Goal: Task Accomplishment & Management: Manage account settings

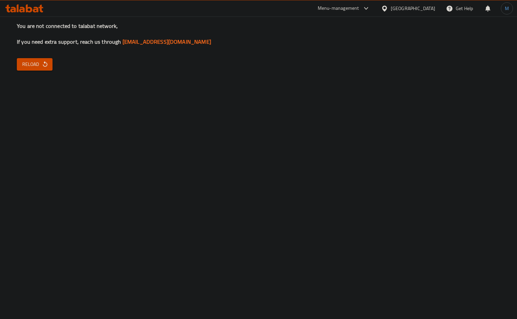
click at [50, 61] on button "Reload" at bounding box center [35, 64] width 36 height 12
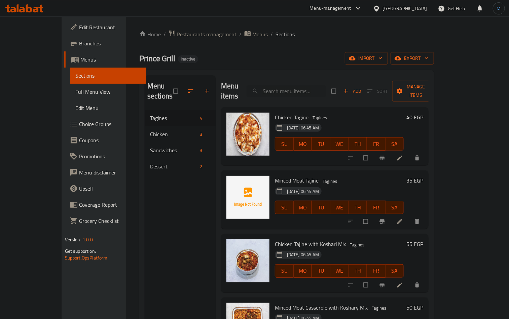
click at [380, 8] on icon at bounding box center [376, 8] width 7 height 7
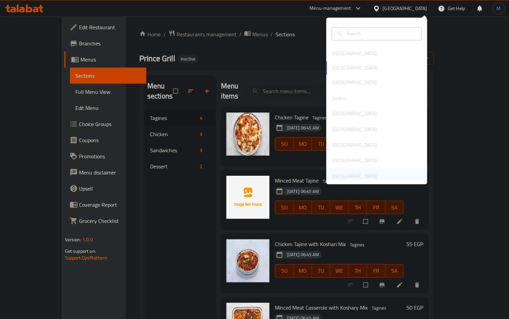
click at [369, 177] on div "[GEOGRAPHIC_DATA]" at bounding box center [354, 175] width 55 height 15
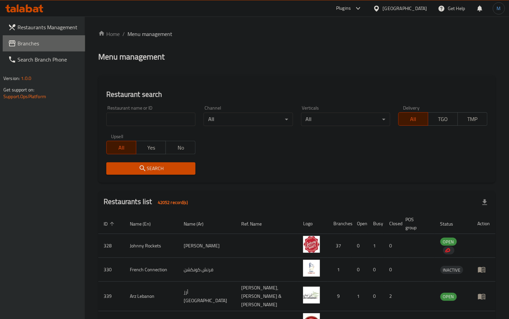
click at [44, 45] on span "Branches" at bounding box center [48, 43] width 62 height 8
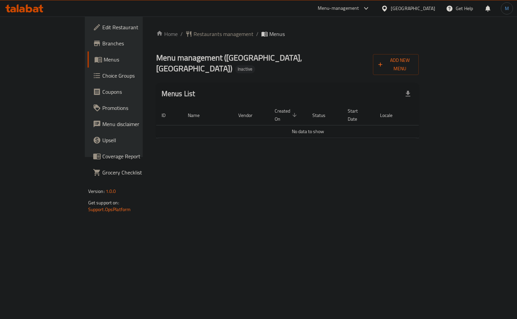
click at [419, 67] on div "Home / Restaurants management / Menus Menu management ( Amritsar Junction, Al M…" at bounding box center [287, 87] width 263 height 114
click at [413, 62] on span "Add New Menu" at bounding box center [395, 64] width 35 height 17
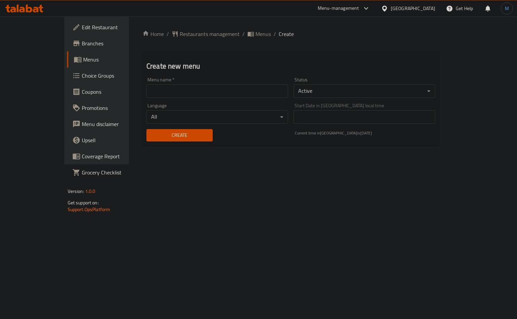
click at [234, 92] on input "text" at bounding box center [217, 90] width 142 height 13
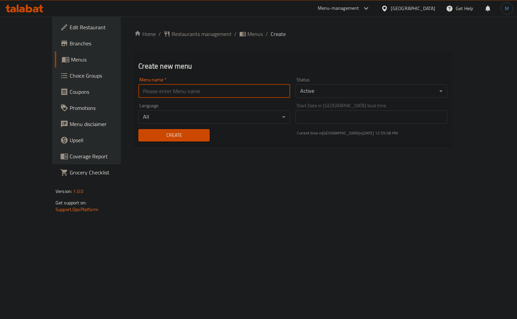
type input "Ai Project"
click at [148, 139] on span "Create" at bounding box center [174, 135] width 60 height 8
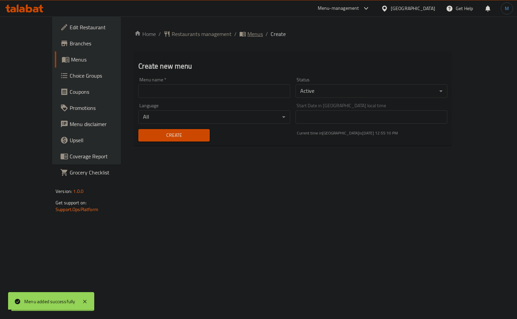
click at [247, 35] on span "Menus" at bounding box center [254, 34] width 15 height 8
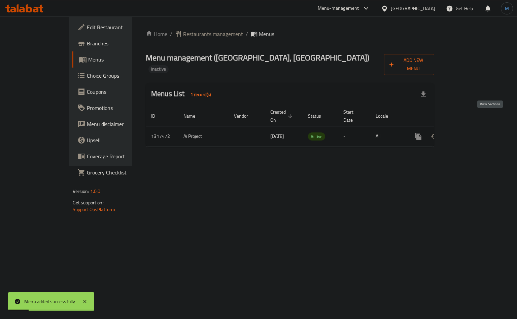
click at [475, 128] on link "enhanced table" at bounding box center [466, 136] width 16 height 16
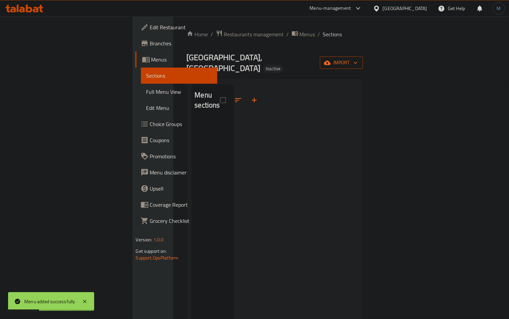
click at [363, 64] on button "import" at bounding box center [341, 62] width 43 height 12
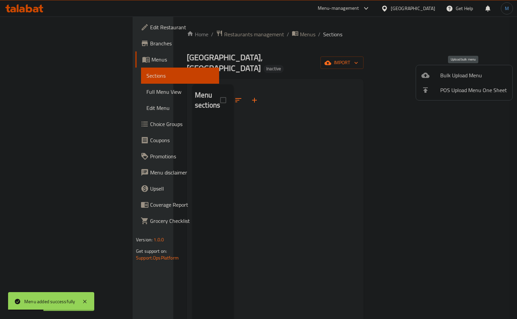
click at [456, 72] on span "Bulk Upload Menu" at bounding box center [473, 75] width 67 height 8
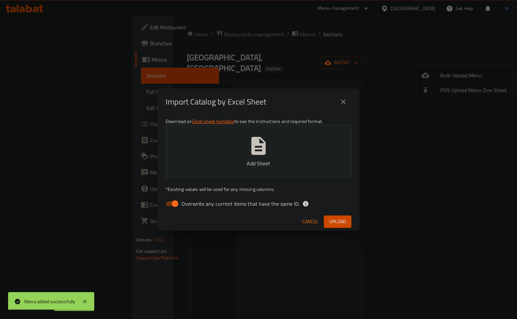
click at [211, 201] on span "Overwrite any current items that have the same ID." at bounding box center [240, 204] width 118 height 8
click at [194, 201] on input "Overwrite any current items that have the same ID." at bounding box center [175, 203] width 38 height 13
checkbox input "false"
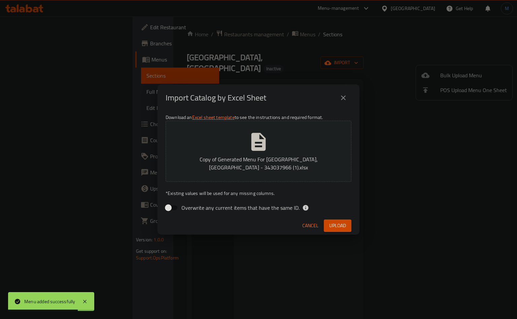
drag, startPoint x: 226, startPoint y: 215, endPoint x: 230, endPoint y: 218, distance: 5.3
click at [226, 215] on div "Download an Excel sheet template to see the instructions and required format. C…" at bounding box center [258, 164] width 202 height 106
click at [345, 218] on div "Cancel Upload" at bounding box center [258, 226] width 202 height 18
click at [346, 223] on button "Upload" at bounding box center [338, 226] width 28 height 12
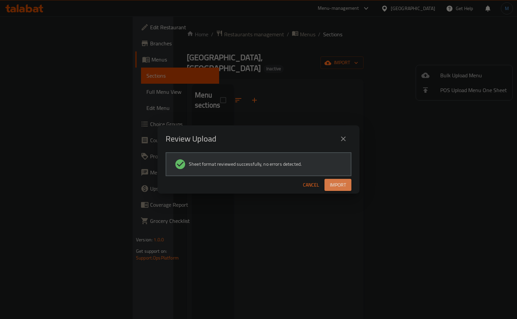
click at [337, 187] on span "Import" at bounding box center [338, 185] width 16 height 8
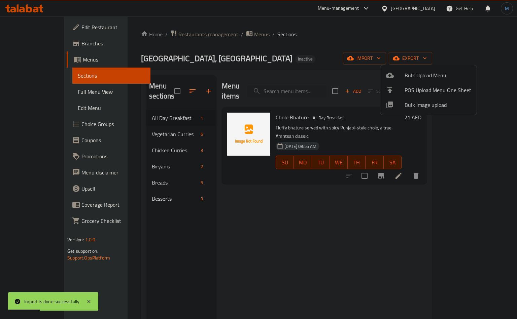
click at [282, 182] on div at bounding box center [258, 159] width 517 height 319
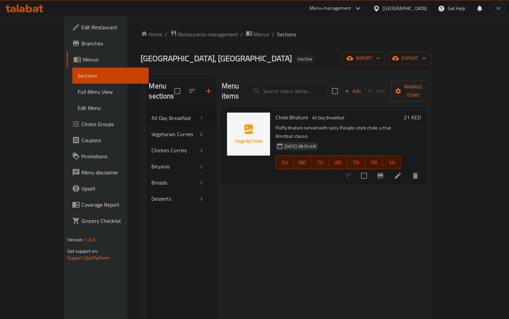
click at [78, 90] on span "Full Menu View" at bounding box center [111, 92] width 66 height 8
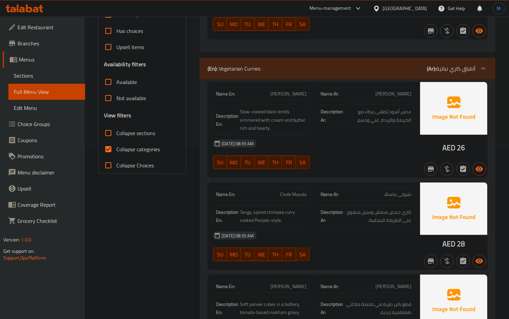
scroll to position [202, 0]
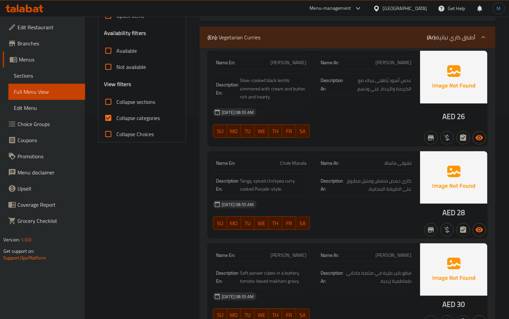
click at [147, 120] on span "Collapse categories" at bounding box center [137, 118] width 43 height 8
click at [116, 120] on input "Collapse categories" at bounding box center [108, 118] width 16 height 16
checkbox input "false"
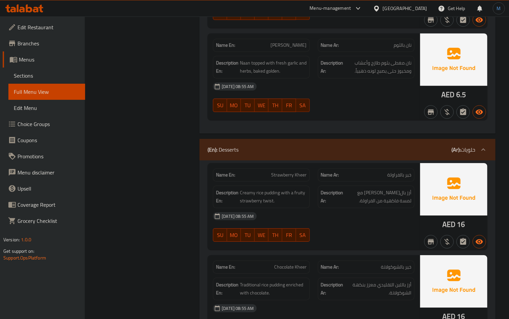
scroll to position [1750, 0]
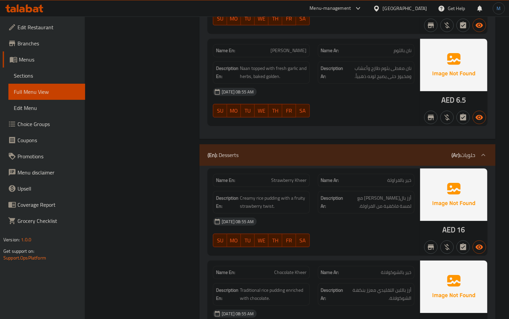
click at [410, 183] on span "خير بالفراولة" at bounding box center [399, 180] width 24 height 7
copy span "خير"
click at [364, 166] on div "(En): Desserts (Ar): حلويات" at bounding box center [347, 155] width 296 height 22
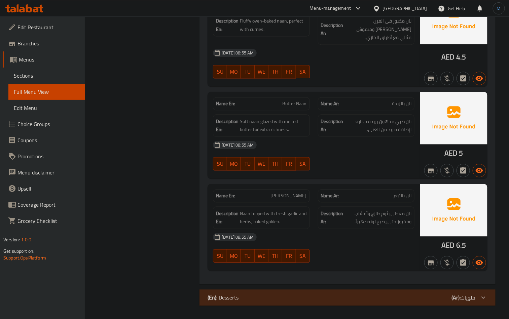
click at [414, 303] on div "(En): Desserts (Ar): حلويات" at bounding box center [347, 298] width 296 height 16
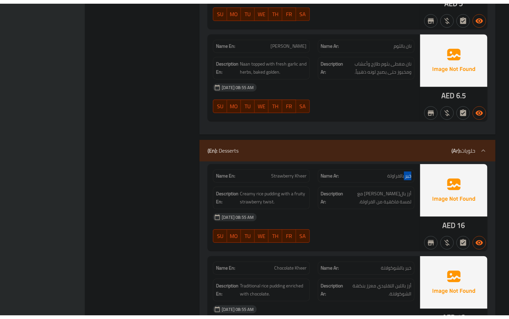
scroll to position [1893, 0]
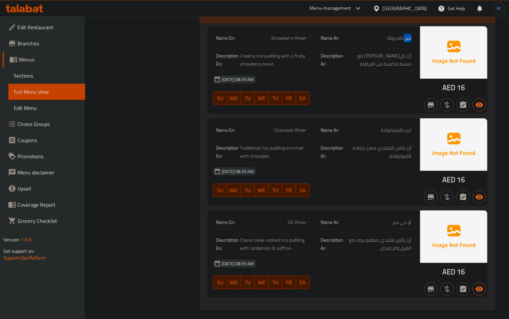
click at [44, 44] on span "Branches" at bounding box center [48, 43] width 62 height 8
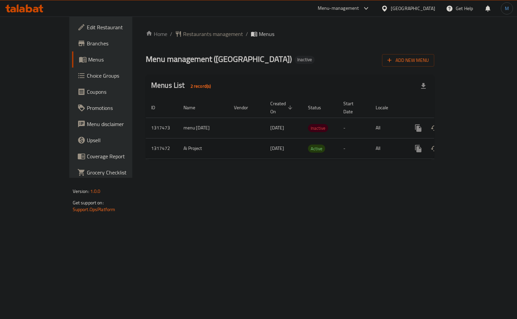
click at [470, 145] on icon "enhanced table" at bounding box center [466, 149] width 8 height 8
